Goal: Transaction & Acquisition: Purchase product/service

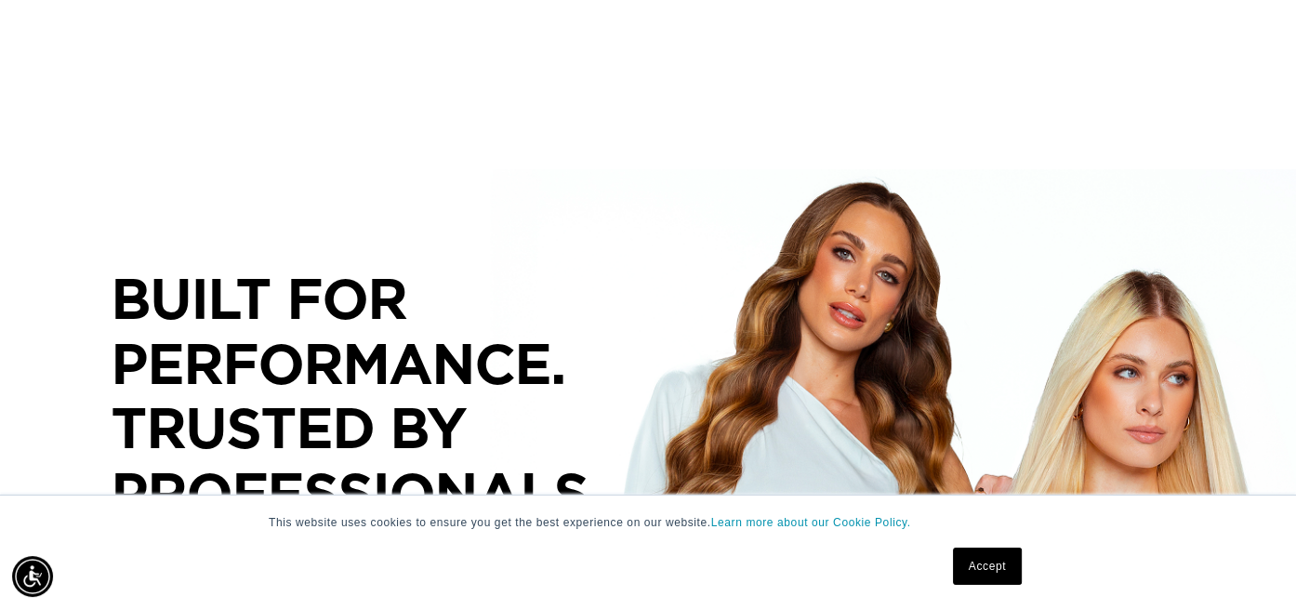
scroll to position [78, 0]
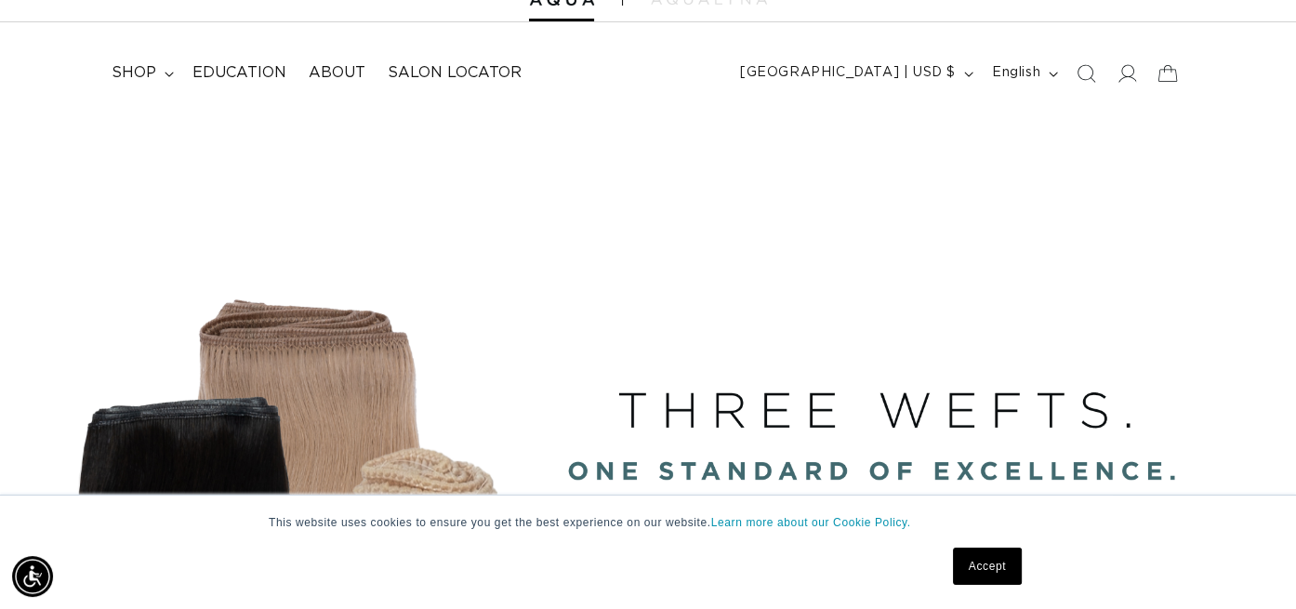
click at [153, 70] on span "shop" at bounding box center [134, 73] width 45 height 20
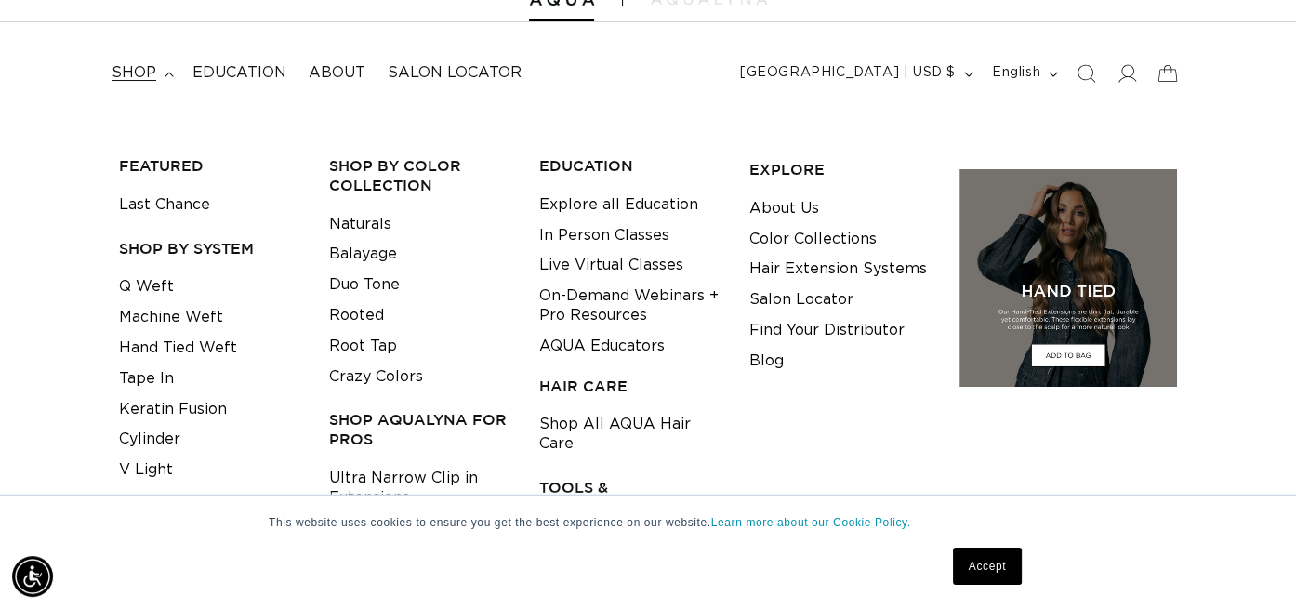
scroll to position [0, 0]
click at [208, 408] on link "Keratin Fusion" at bounding box center [173, 409] width 108 height 31
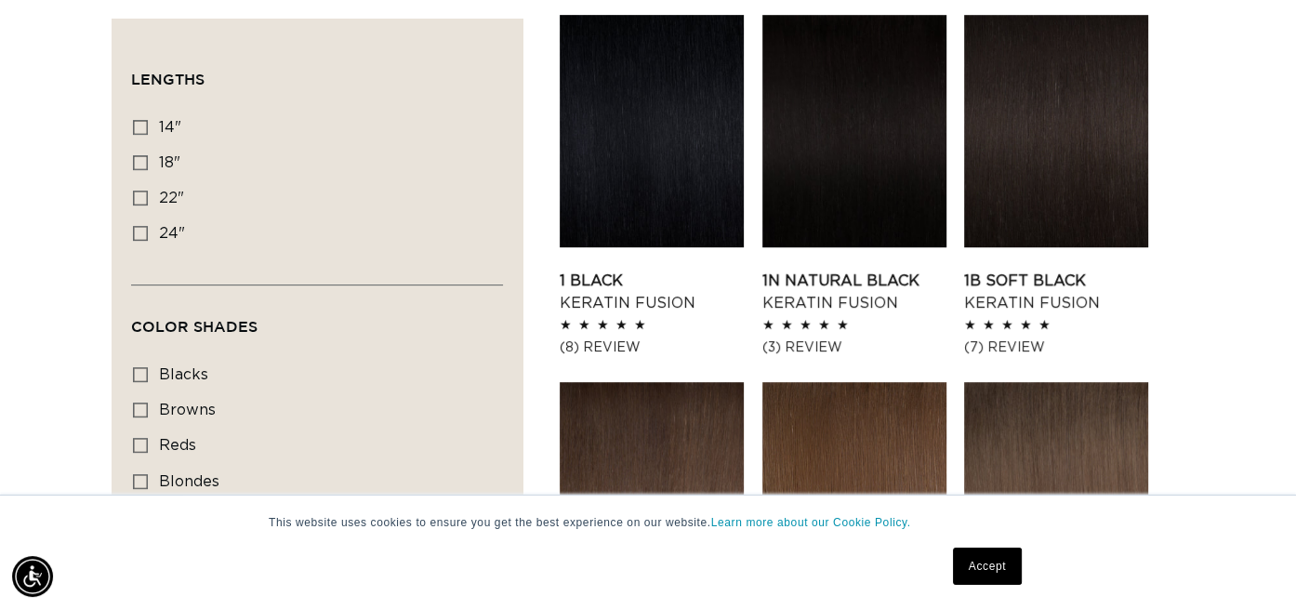
scroll to position [0, 1164]
click at [139, 132] on icon at bounding box center [140, 127] width 15 height 15
click at [139, 132] on input "14" 14" (20 products)" at bounding box center [140, 127] width 15 height 15
checkbox input "true"
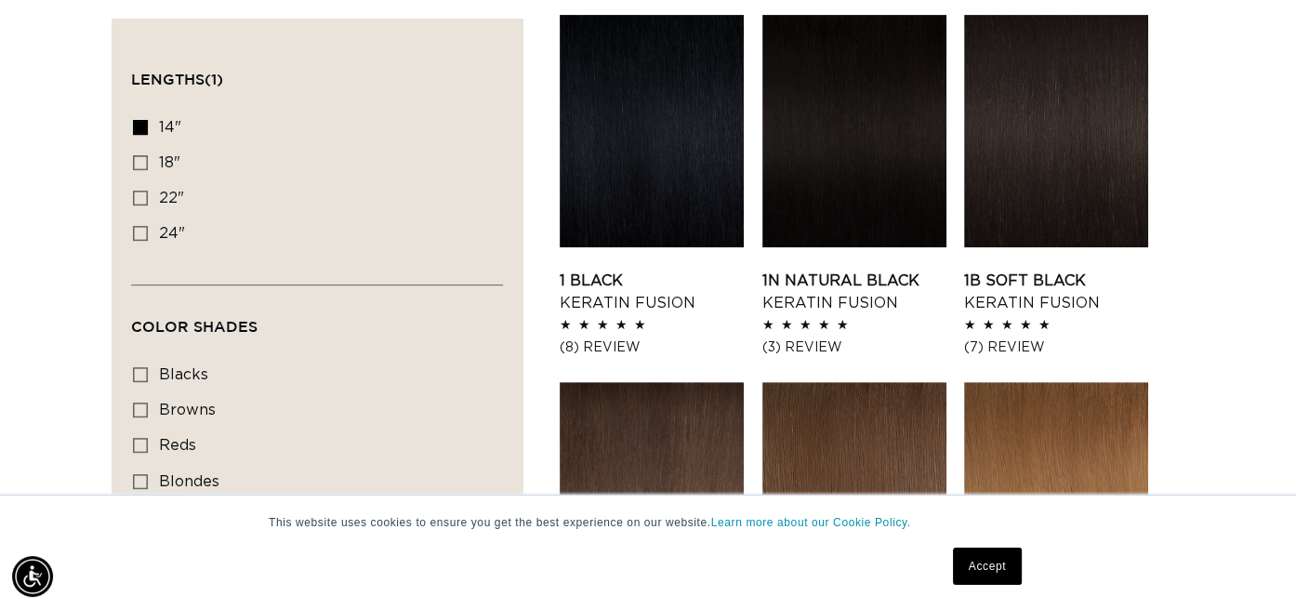
click at [326, 532] on div "This website uses cookies to ensure you get the best experience on our website.…" at bounding box center [648, 551] width 930 height 113
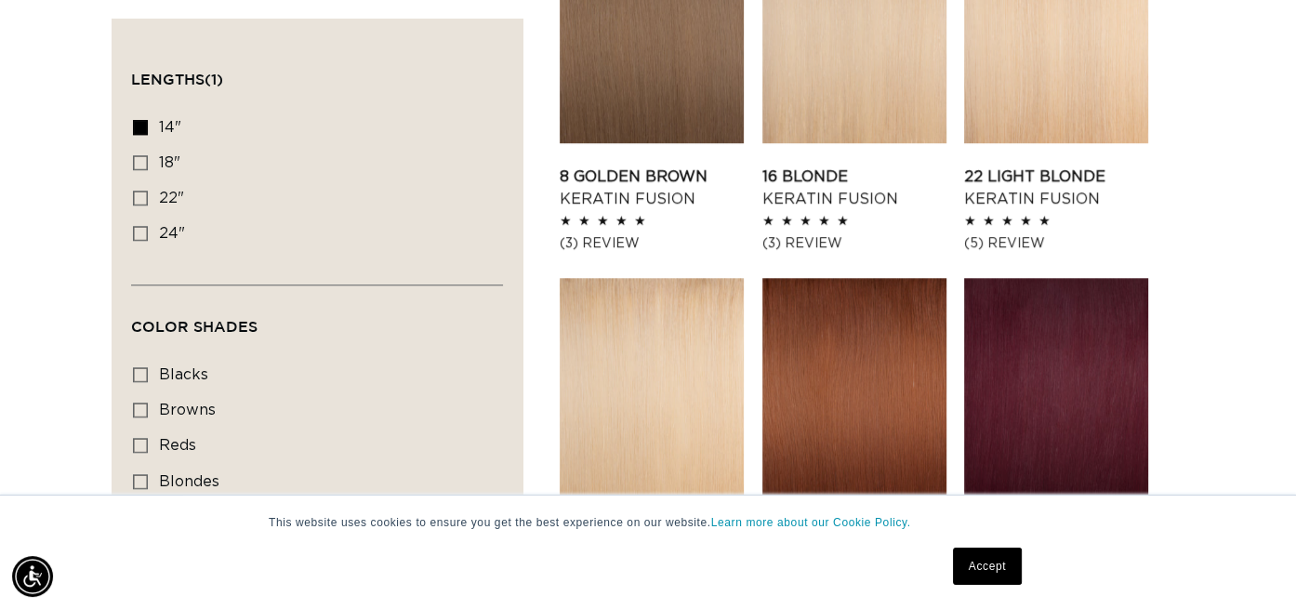
scroll to position [0, 2327]
click at [139, 476] on icon at bounding box center [140, 481] width 15 height 15
click at [139, 476] on input "blondes blondes (11 products)" at bounding box center [140, 481] width 15 height 15
checkbox input "true"
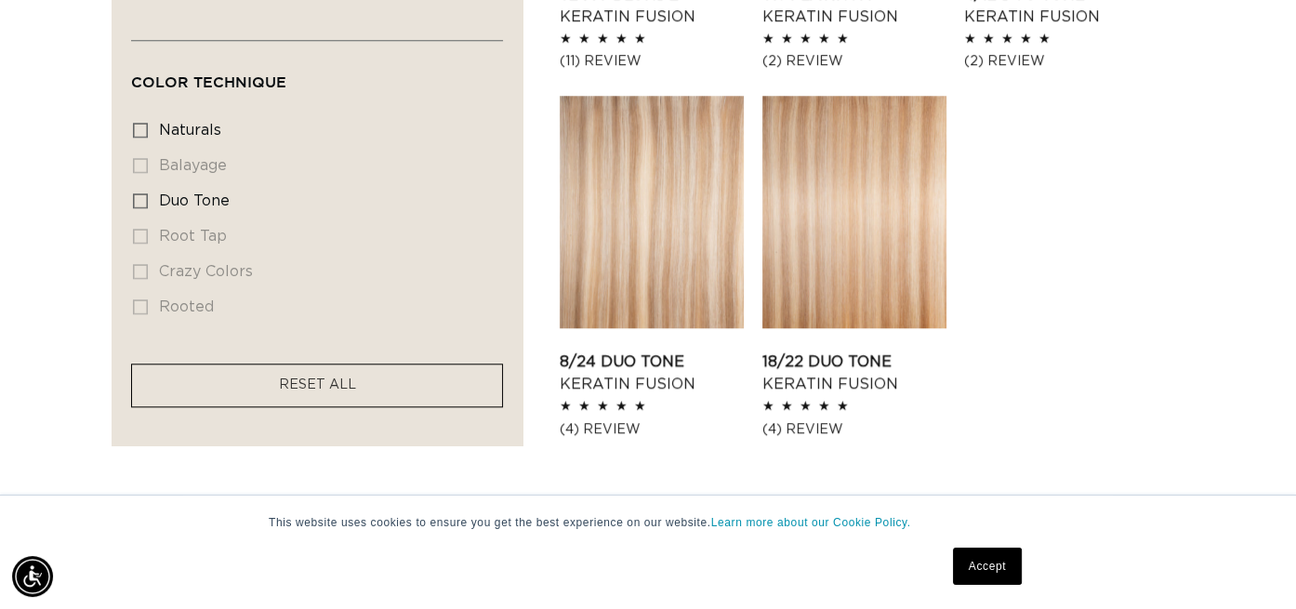
click at [824, 350] on link "18/22 Duo Tone Keratin Fusion" at bounding box center [854, 372] width 184 height 45
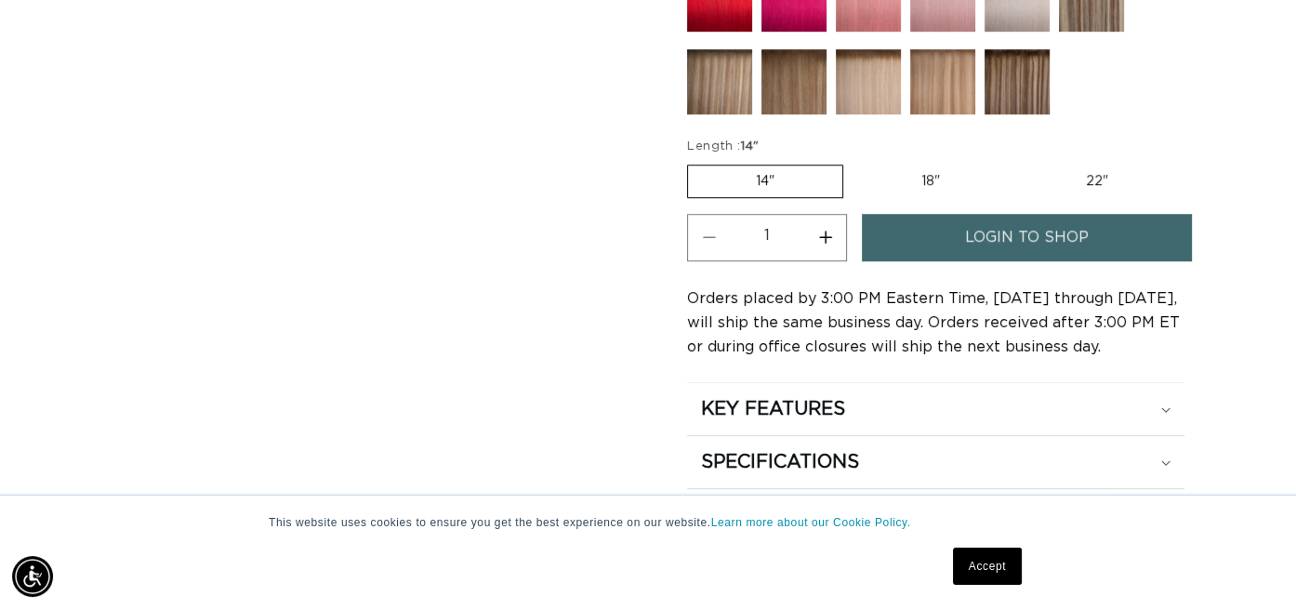
click at [995, 221] on span "login to shop" at bounding box center [1027, 237] width 124 height 47
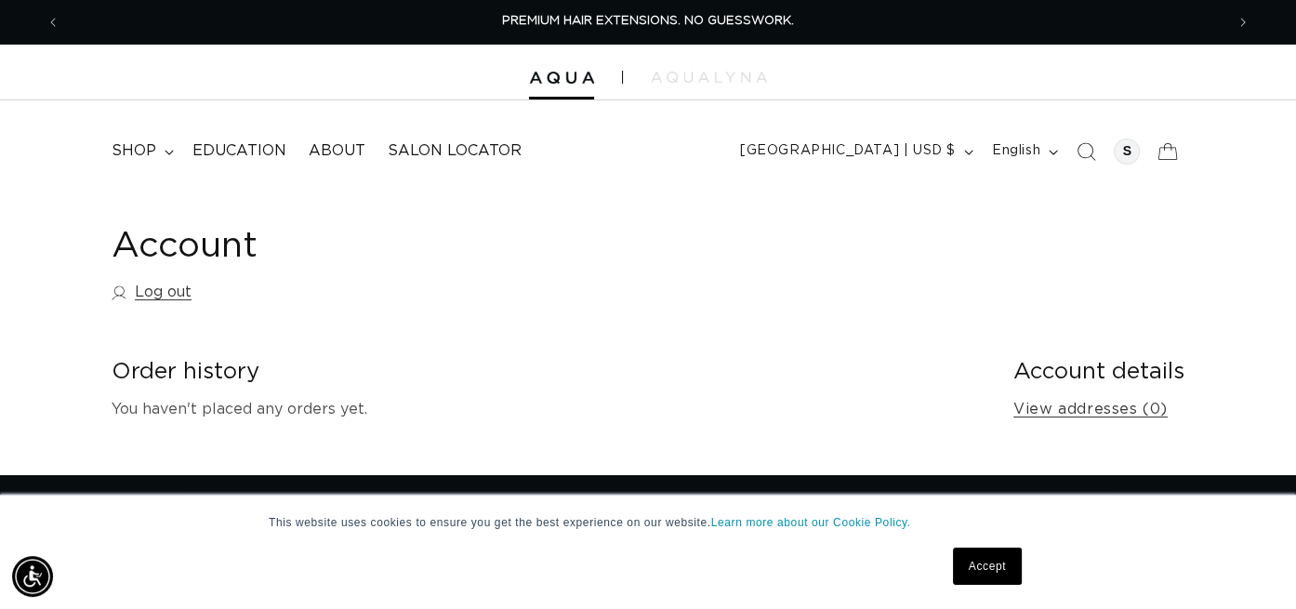
click at [146, 152] on span "shop" at bounding box center [134, 151] width 45 height 20
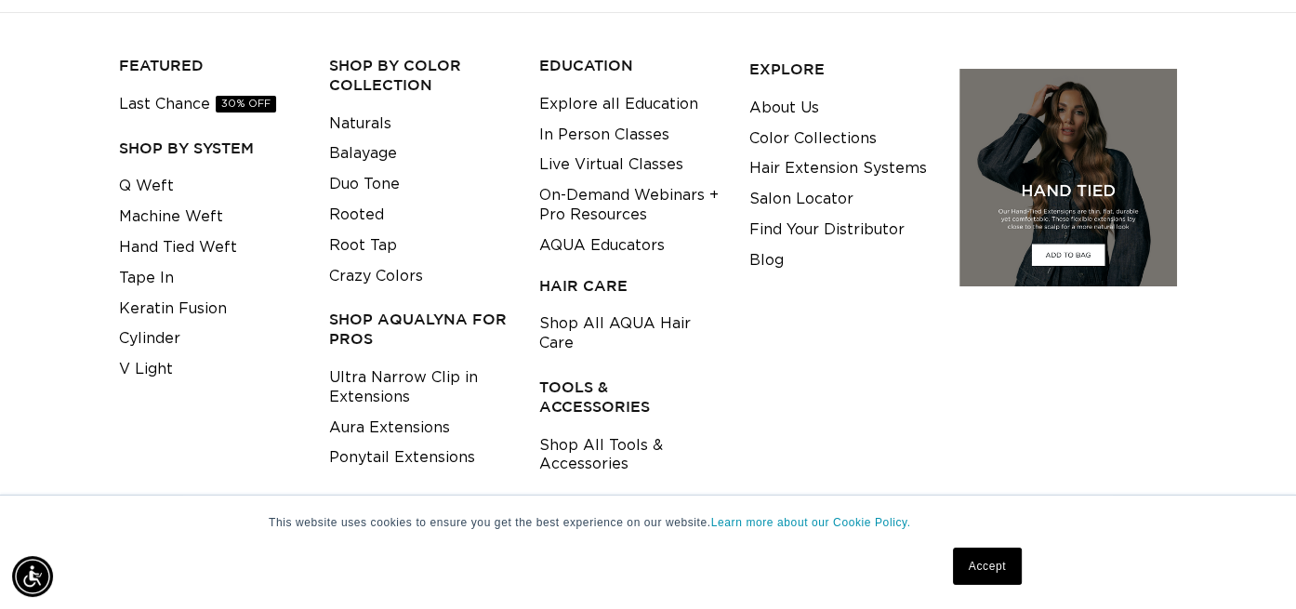
scroll to position [0, 2327]
click at [203, 302] on link "Keratin Fusion" at bounding box center [173, 309] width 108 height 31
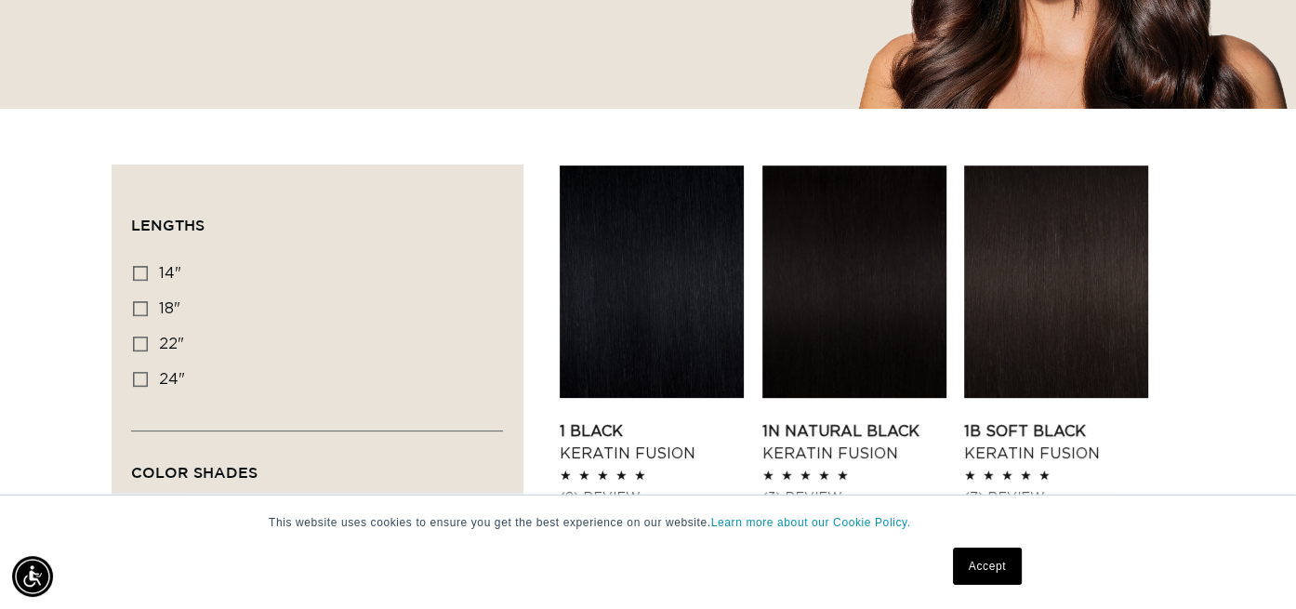
scroll to position [0, 2327]
click at [143, 267] on icon at bounding box center [140, 273] width 15 height 15
click at [143, 267] on input "14" 14" (20 products)" at bounding box center [140, 273] width 15 height 15
checkbox input "true"
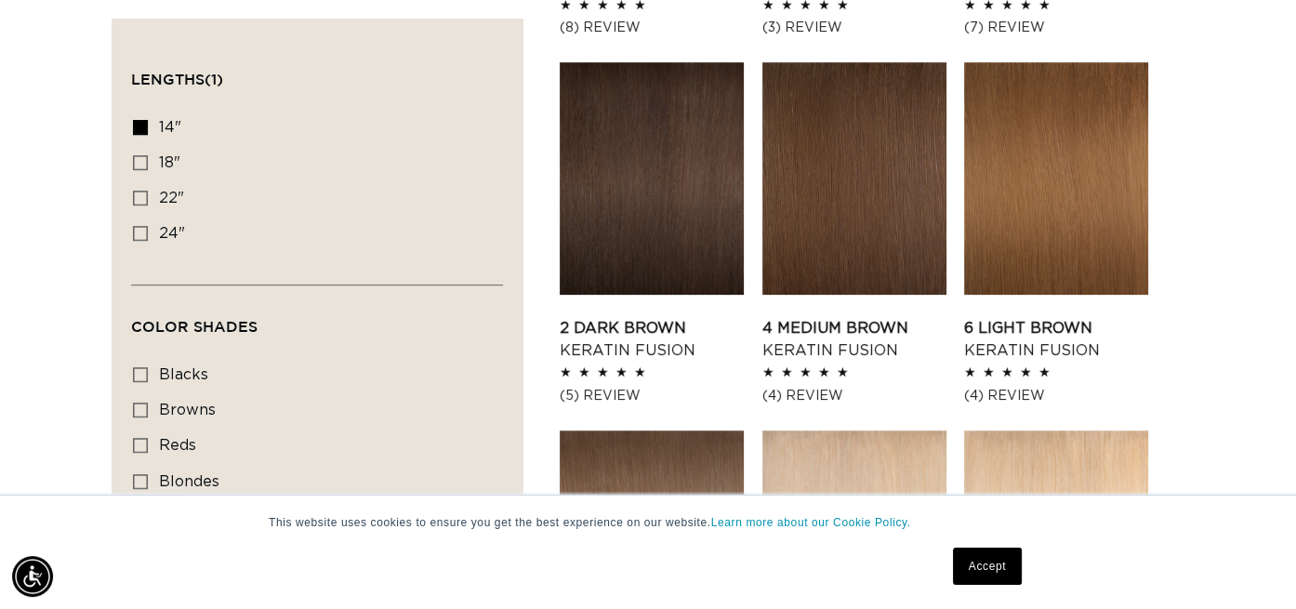
scroll to position [1015, 0]
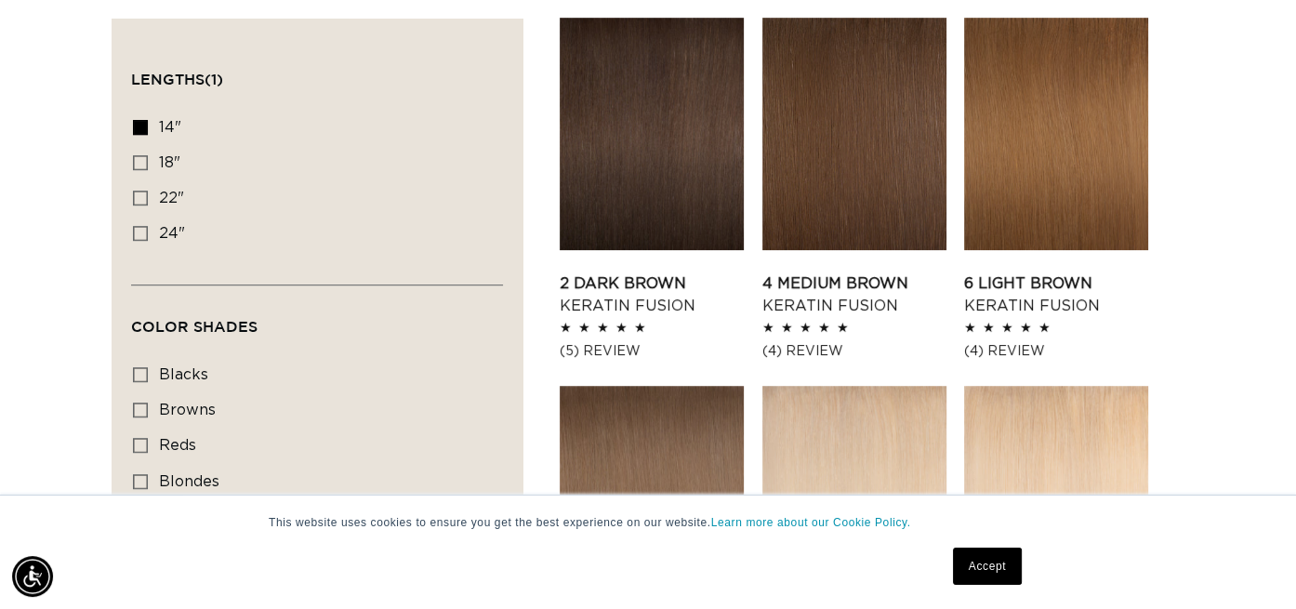
click at [139, 480] on icon at bounding box center [140, 481] width 15 height 15
click at [139, 480] on input "blondes blondes (11 products)" at bounding box center [140, 481] width 15 height 15
checkbox input "true"
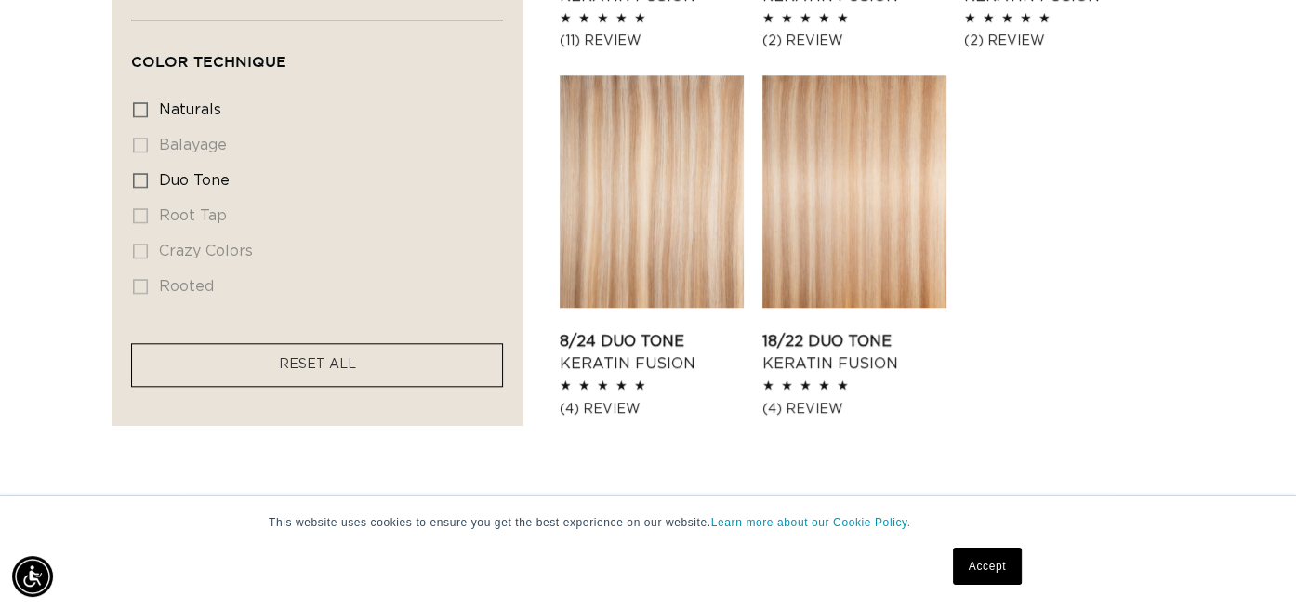
scroll to position [0, 1164]
click at [807, 330] on link "18/22 Duo Tone Keratin Fusion" at bounding box center [854, 352] width 184 height 45
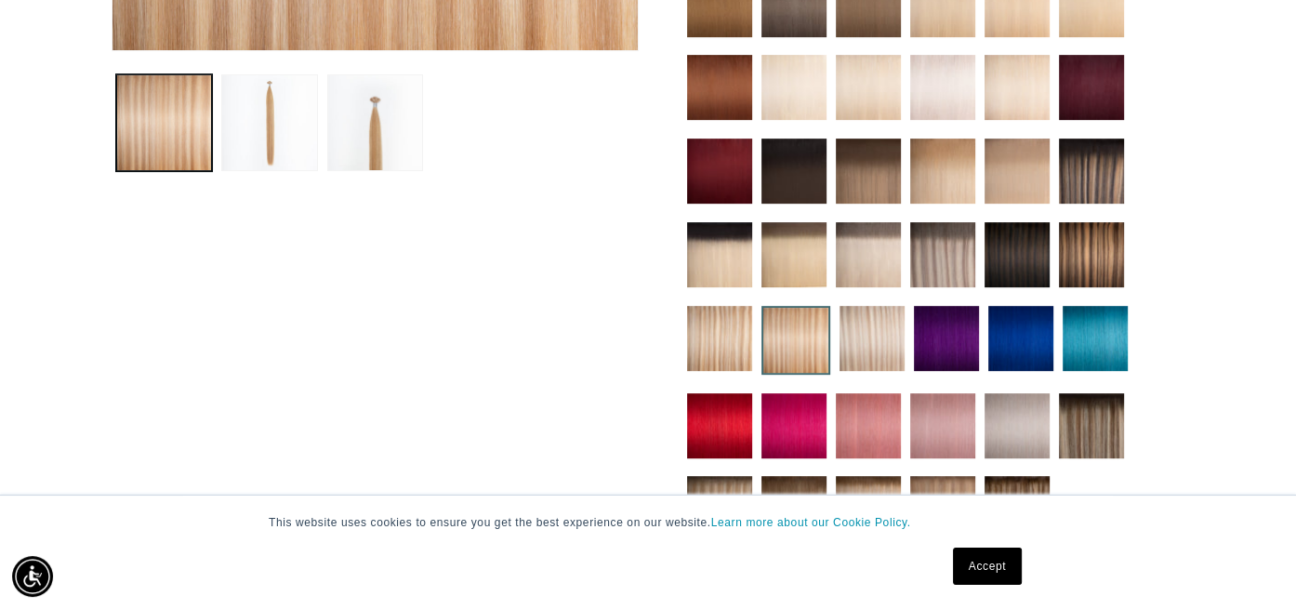
scroll to position [0, 1164]
click at [366, 132] on button "Load image 3 in gallery view" at bounding box center [375, 122] width 96 height 96
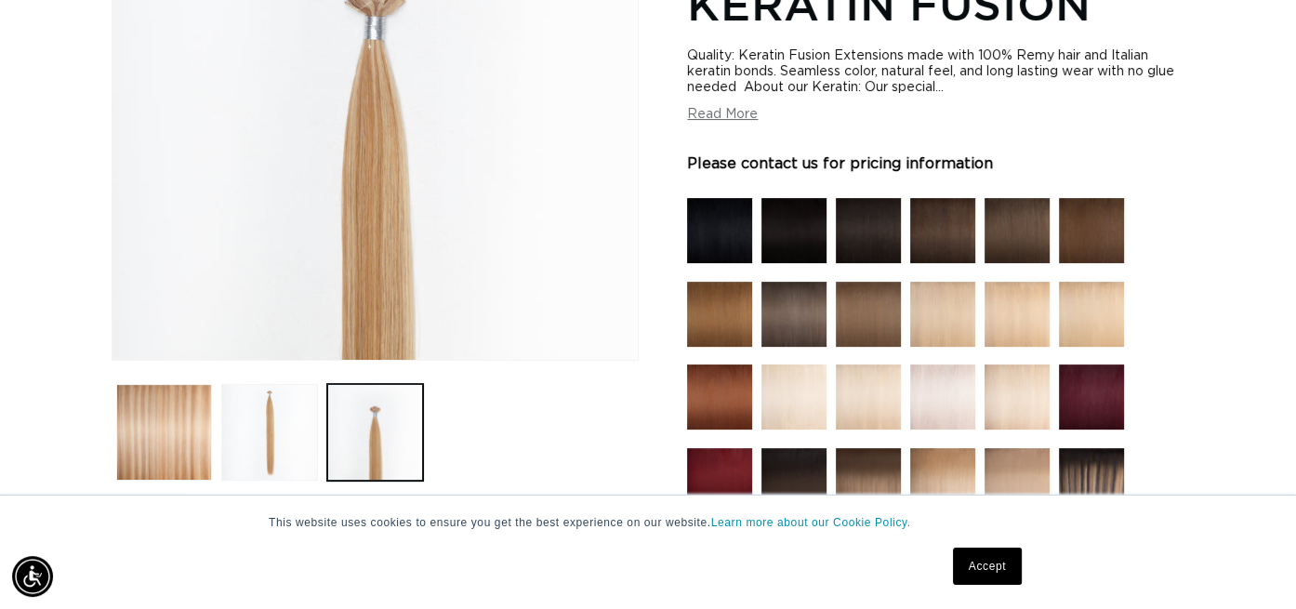
scroll to position [321, 0]
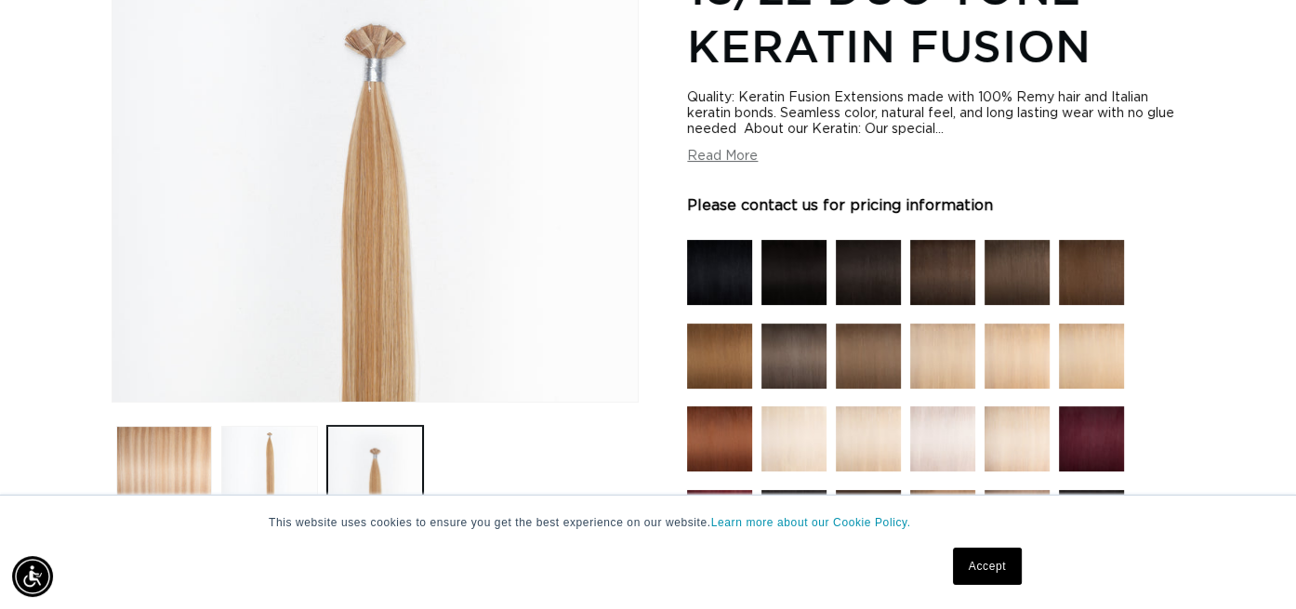
click at [732, 156] on button "Read More" at bounding box center [722, 157] width 71 height 16
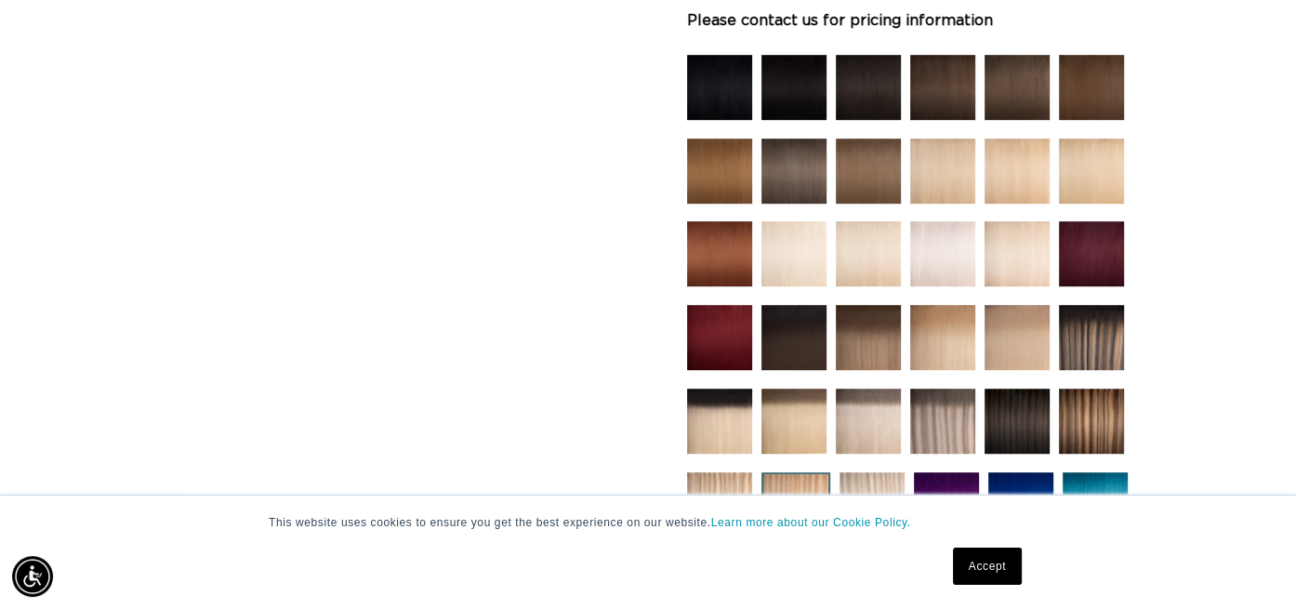
scroll to position [889, 0]
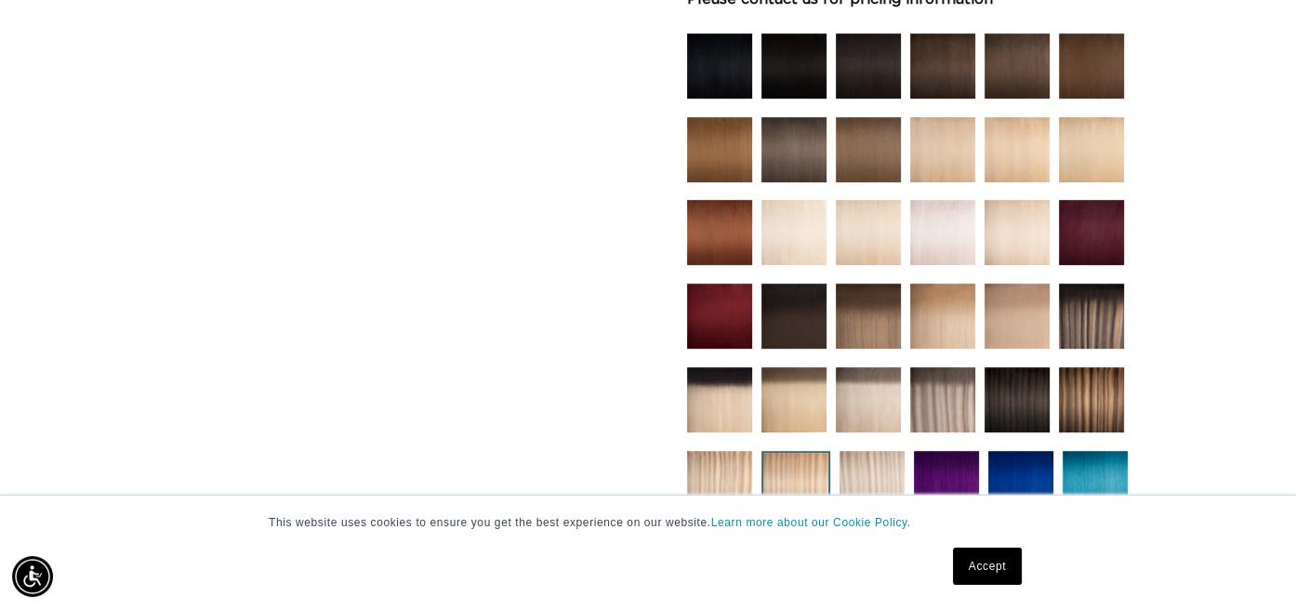
click at [961, 153] on img at bounding box center [942, 149] width 65 height 65
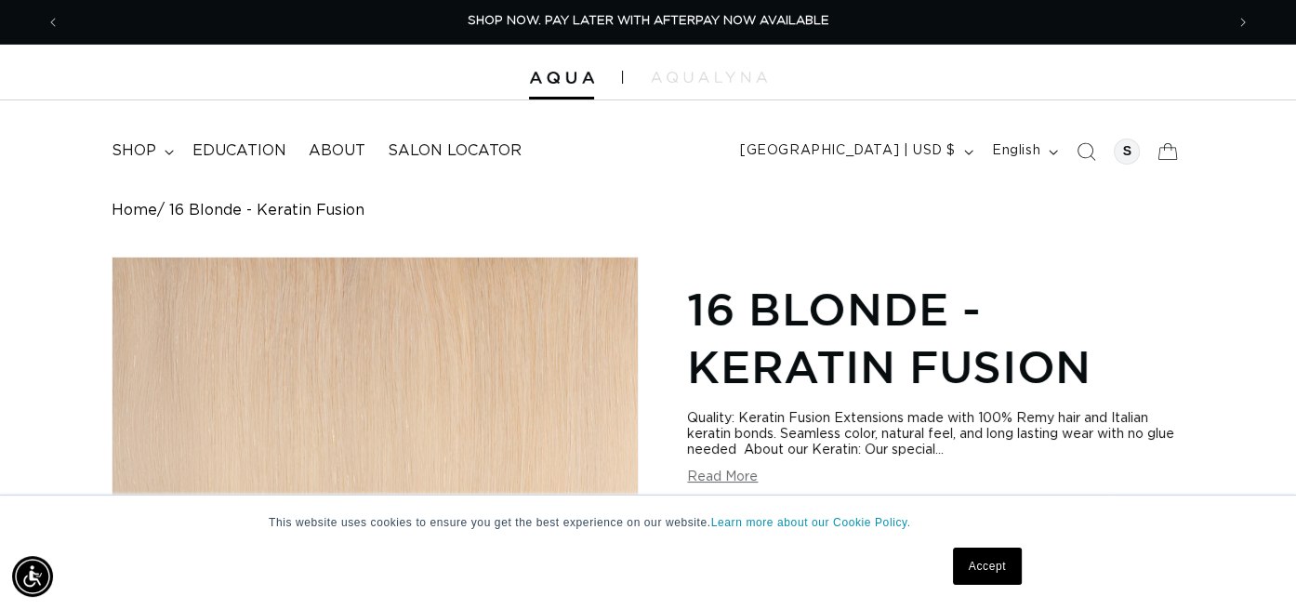
click at [1144, 281] on h1 "16 Blonde - Keratin Fusion" at bounding box center [935, 338] width 497 height 116
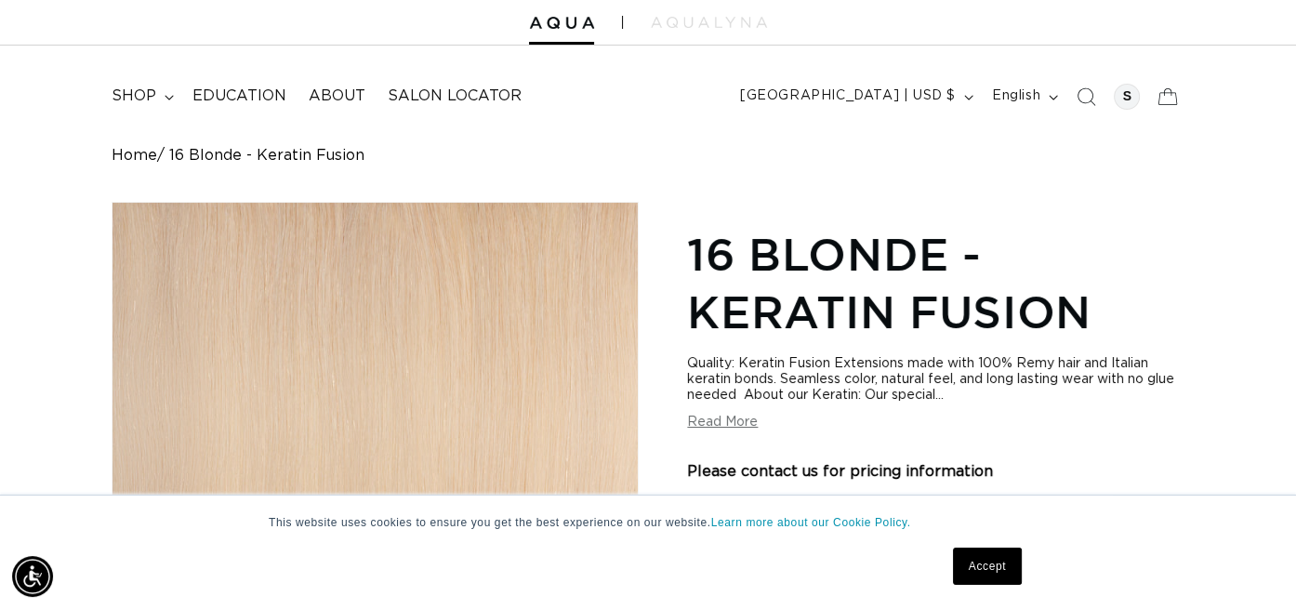
scroll to position [0, 2327]
click at [241, 96] on span "Education" at bounding box center [239, 96] width 94 height 20
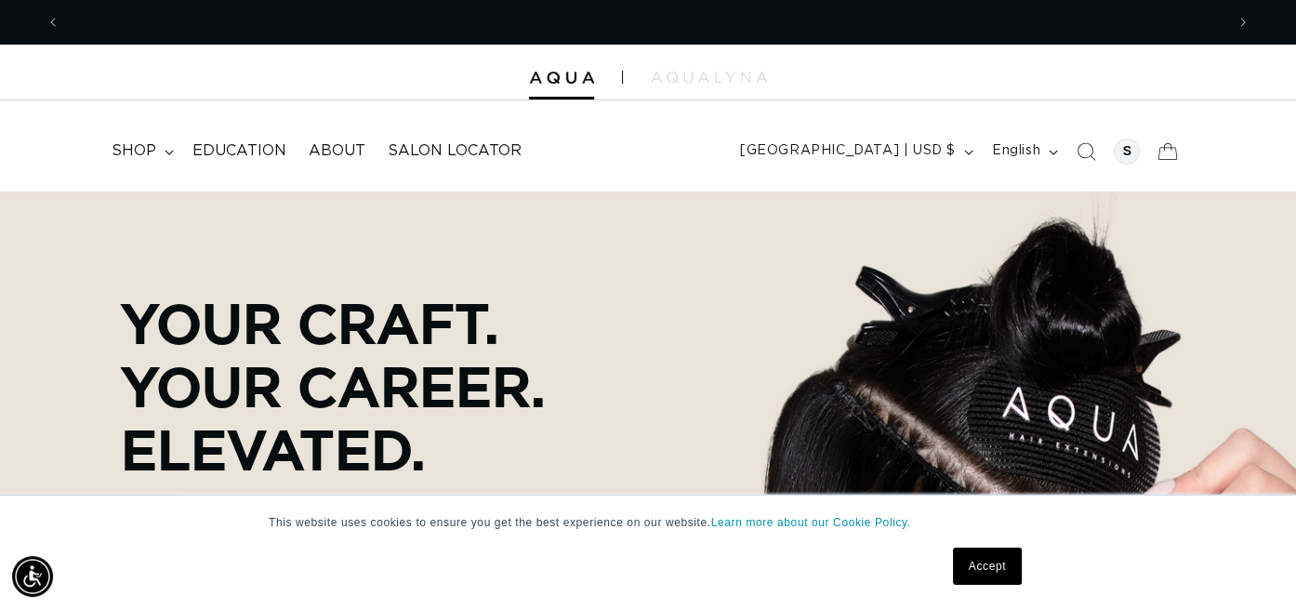
scroll to position [0, 2327]
click at [140, 158] on span "shop" at bounding box center [134, 151] width 45 height 20
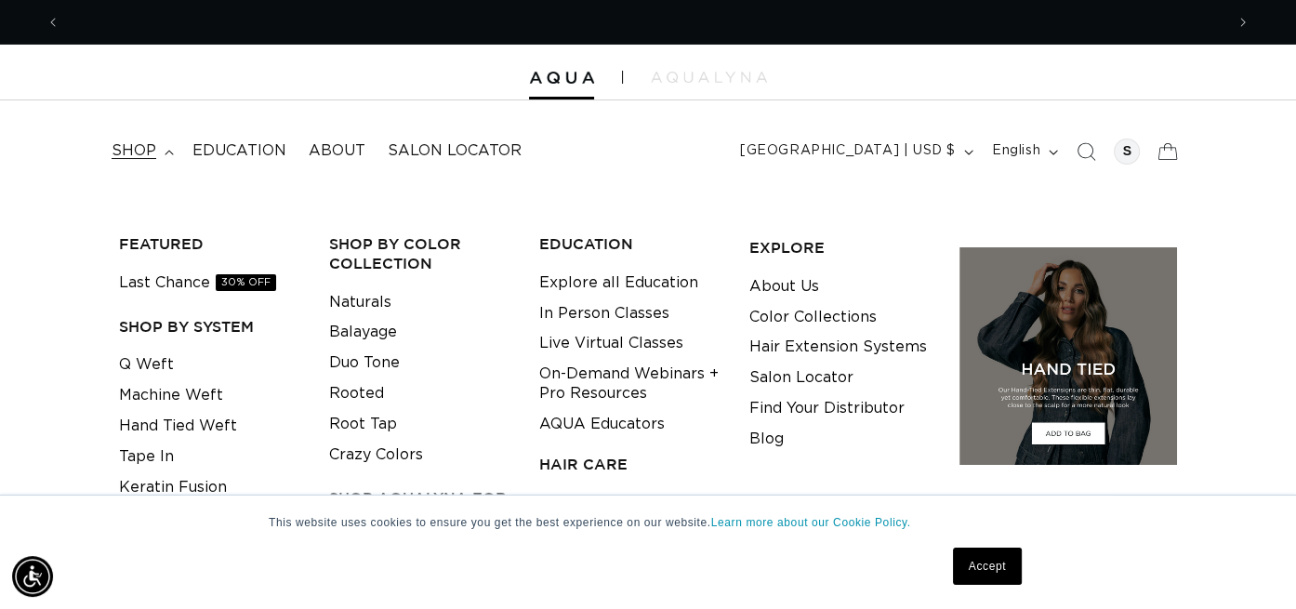
click at [192, 292] on link "Last Chance 30% OFF" at bounding box center [197, 283] width 157 height 31
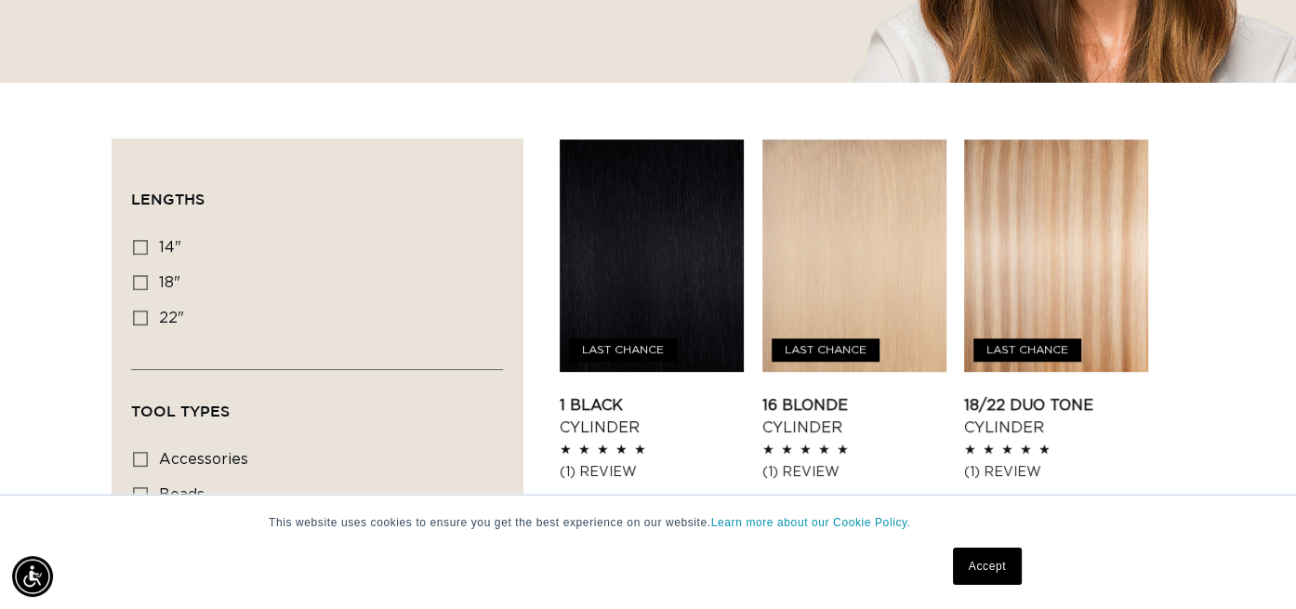
scroll to position [655, 0]
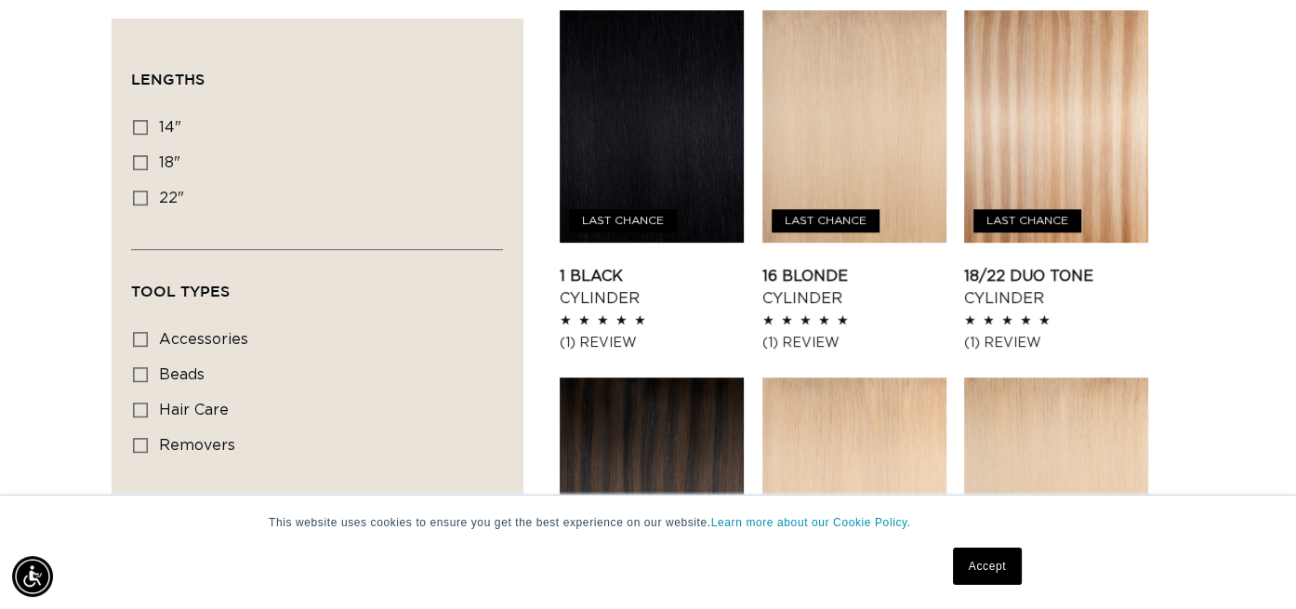
click at [150, 130] on label "14" 14" (20 products)" at bounding box center [311, 128] width 357 height 35
click at [148, 130] on input "14" 14" (20 products)" at bounding box center [140, 127] width 15 height 15
checkbox input "true"
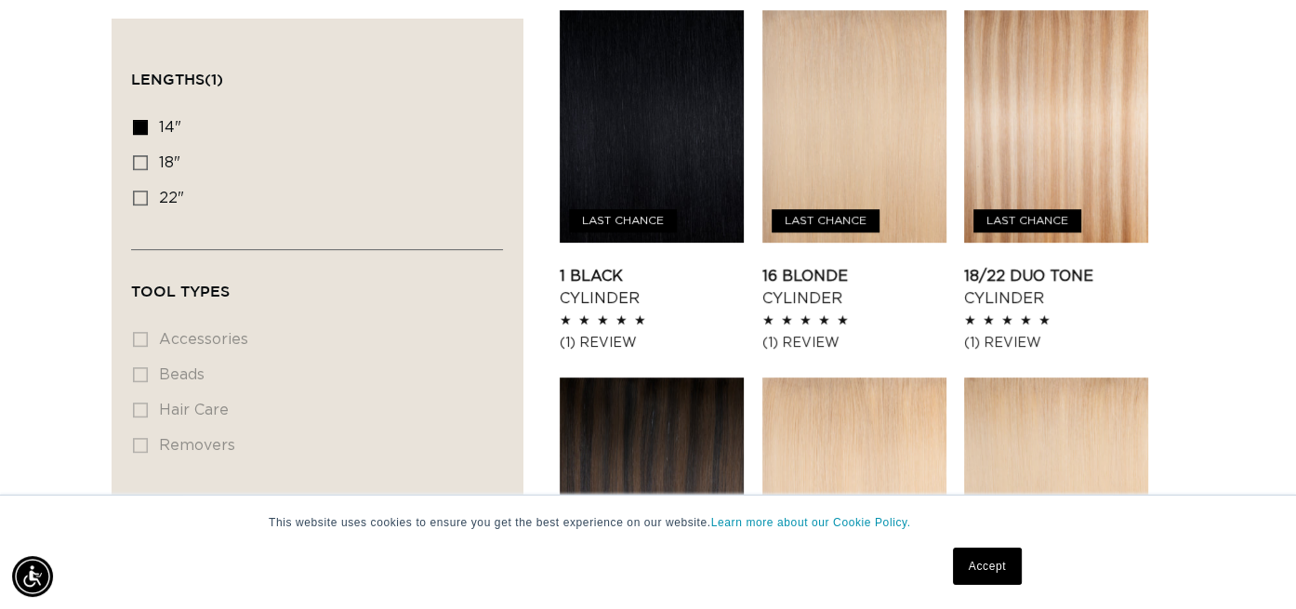
click at [1032, 265] on link "18/22 Duo Tone Cylinder" at bounding box center [1056, 287] width 184 height 45
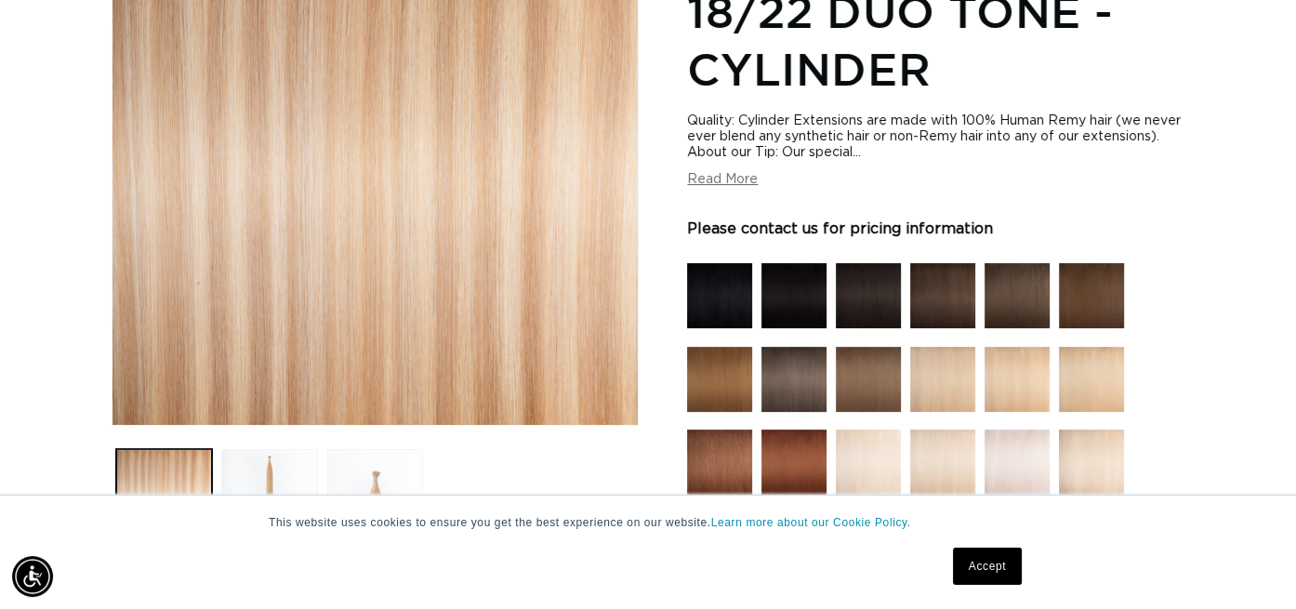
scroll to position [0, 1164]
click at [733, 182] on button "Read More" at bounding box center [722, 180] width 71 height 16
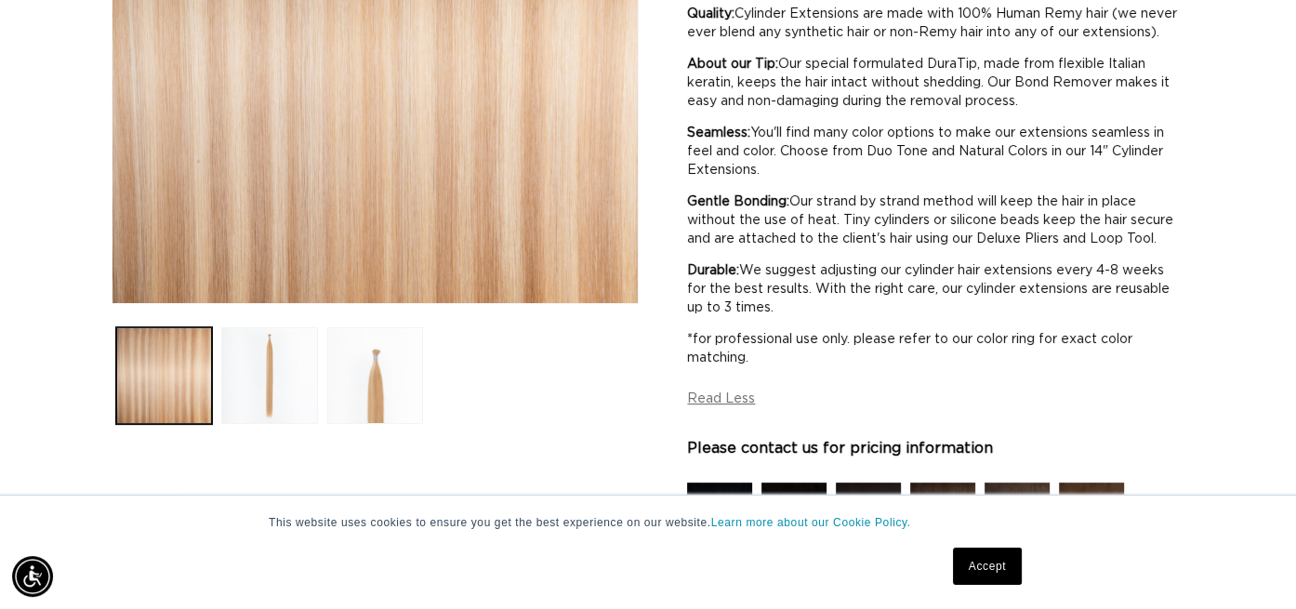
scroll to position [441, 0]
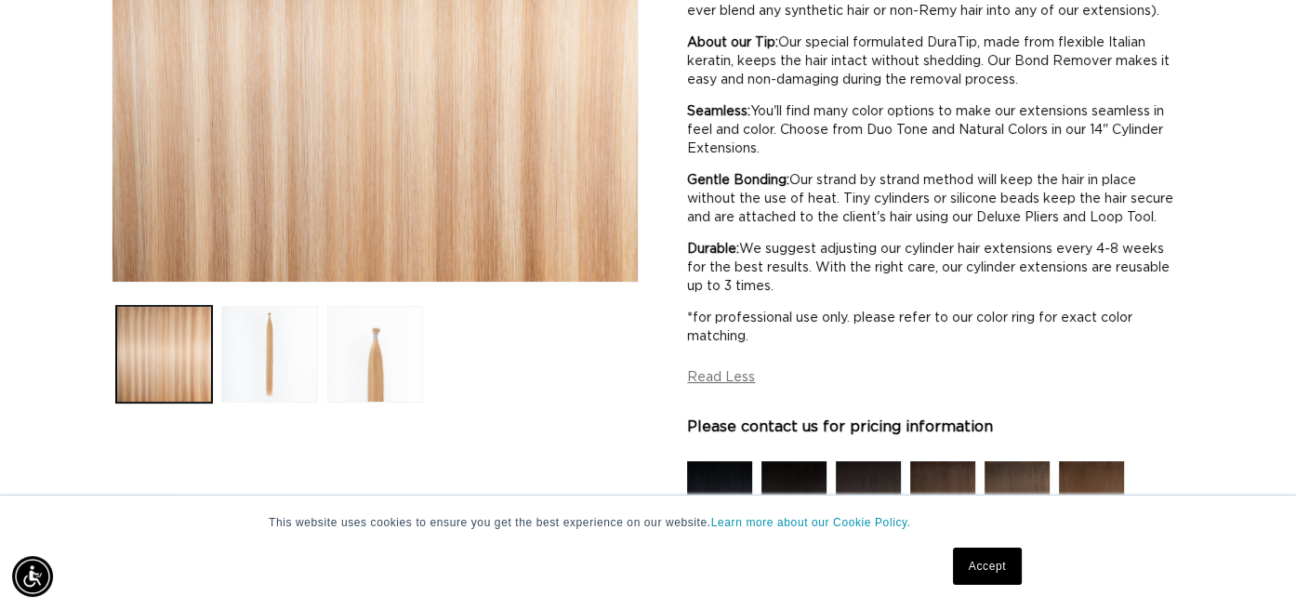
click at [381, 360] on button "Load image 3 in gallery view" at bounding box center [375, 354] width 96 height 96
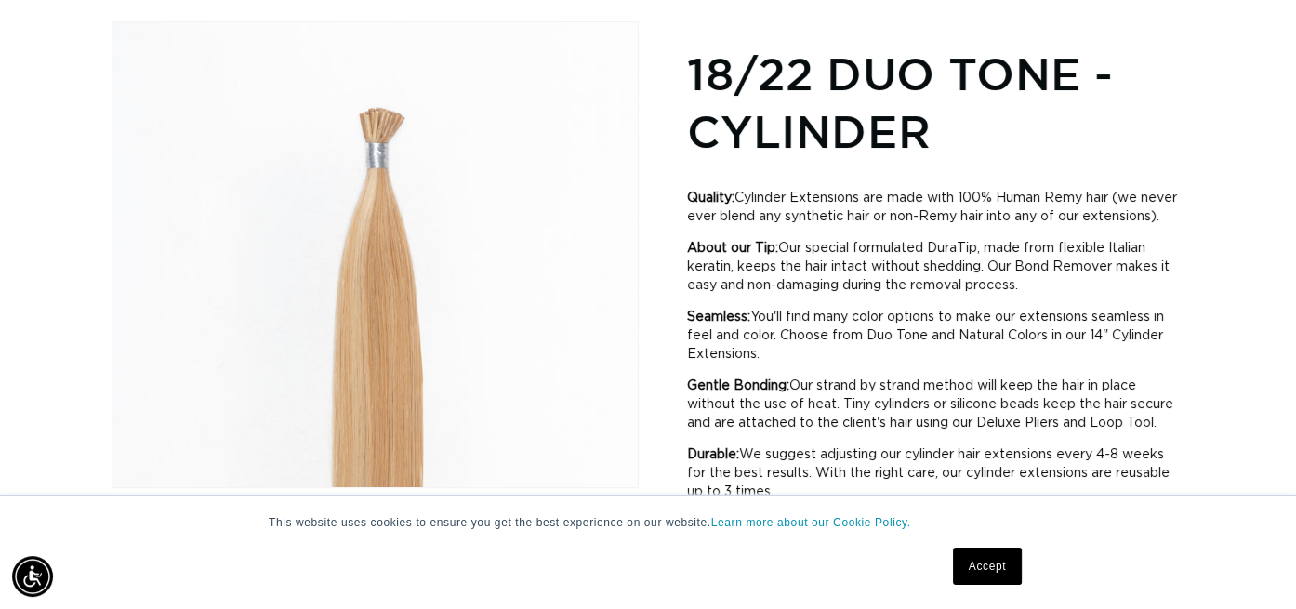
scroll to position [151, 0]
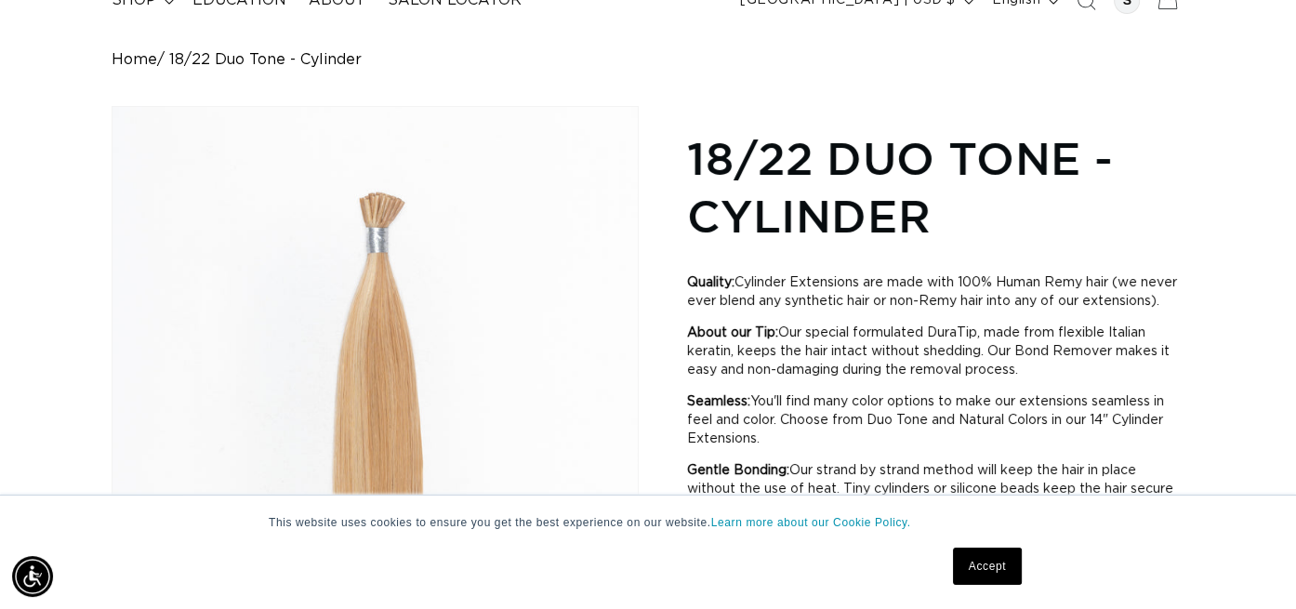
click at [112, 572] on button "Open media 3 in modal" at bounding box center [112, 572] width 0 height 0
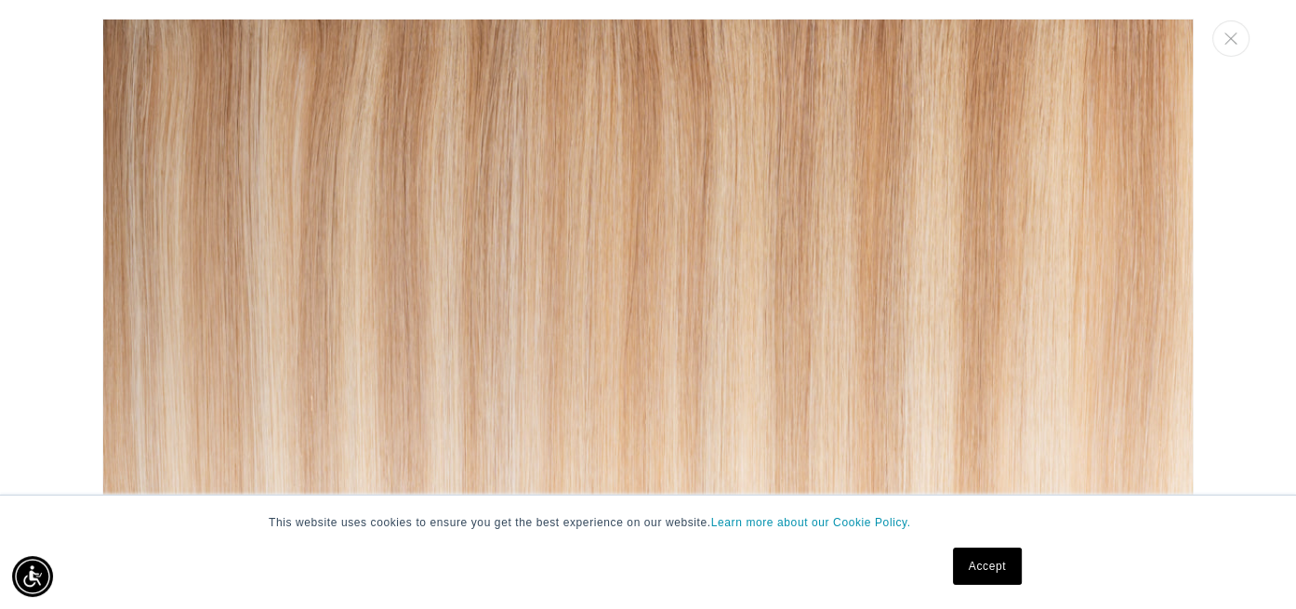
scroll to position [2228, 0]
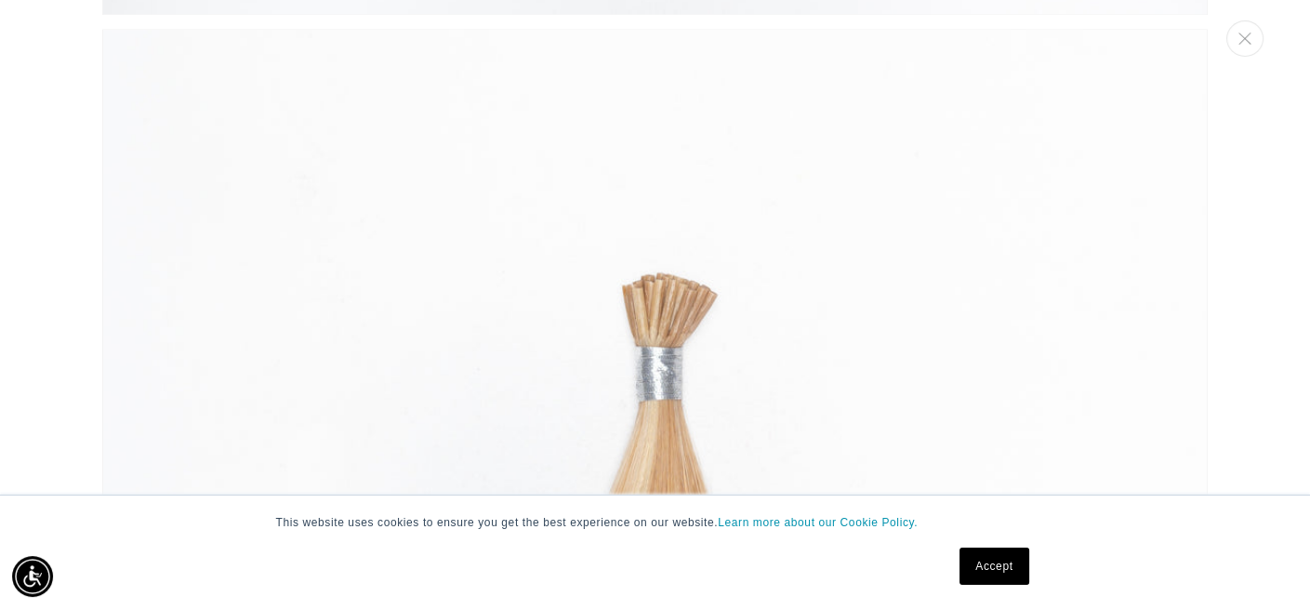
click at [684, 275] on img "Media gallery" at bounding box center [654, 581] width 1105 height 1105
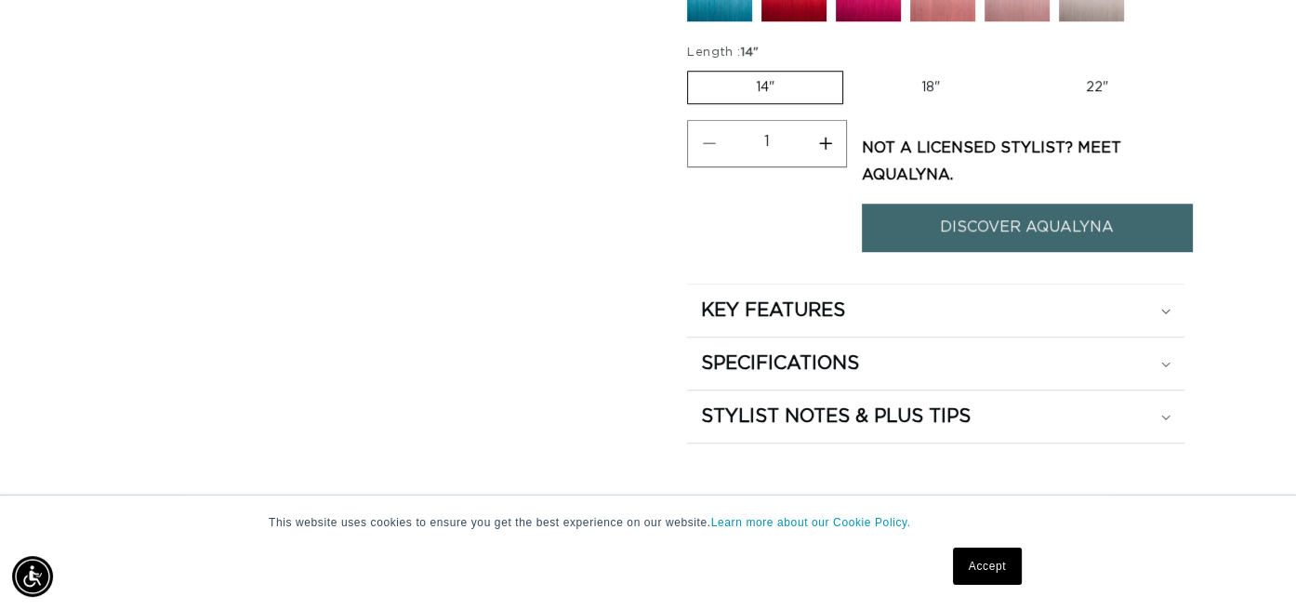
scroll to position [1451, 0]
click at [1008, 247] on link "DISCOVER AQUALYNA" at bounding box center [1027, 226] width 330 height 47
